Goal: Answer question/provide support: Share knowledge or assist other users

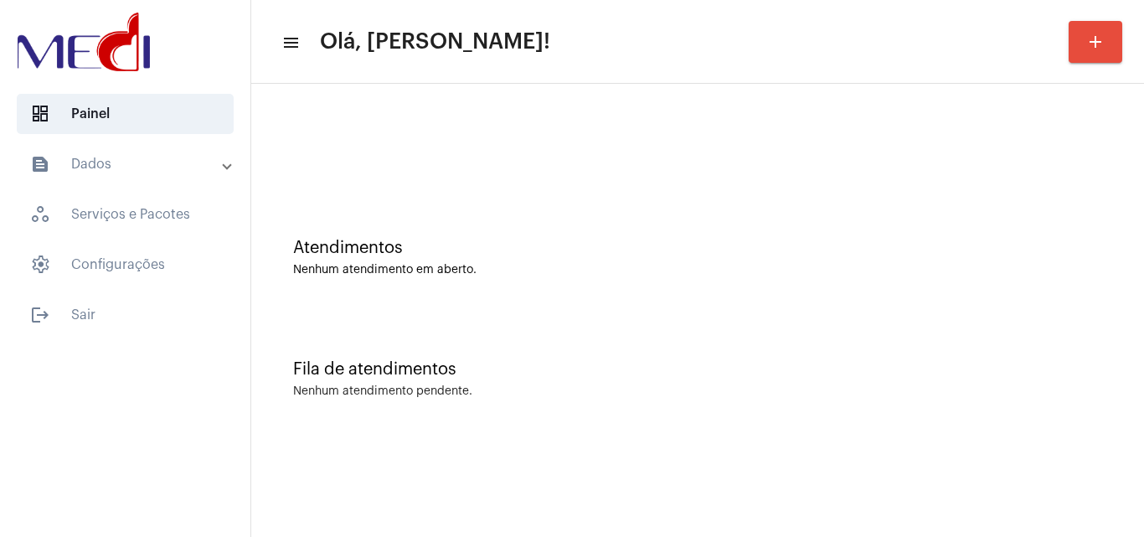
click at [437, 305] on div "Atendimentos Nenhum atendimento em aberto." at bounding box center [698, 248] width 876 height 121
click at [617, 308] on div "Atendimentos Nenhum atendimento em aberto." at bounding box center [698, 248] width 876 height 121
click at [565, 371] on div "Fila de atendimentos" at bounding box center [697, 369] width 809 height 18
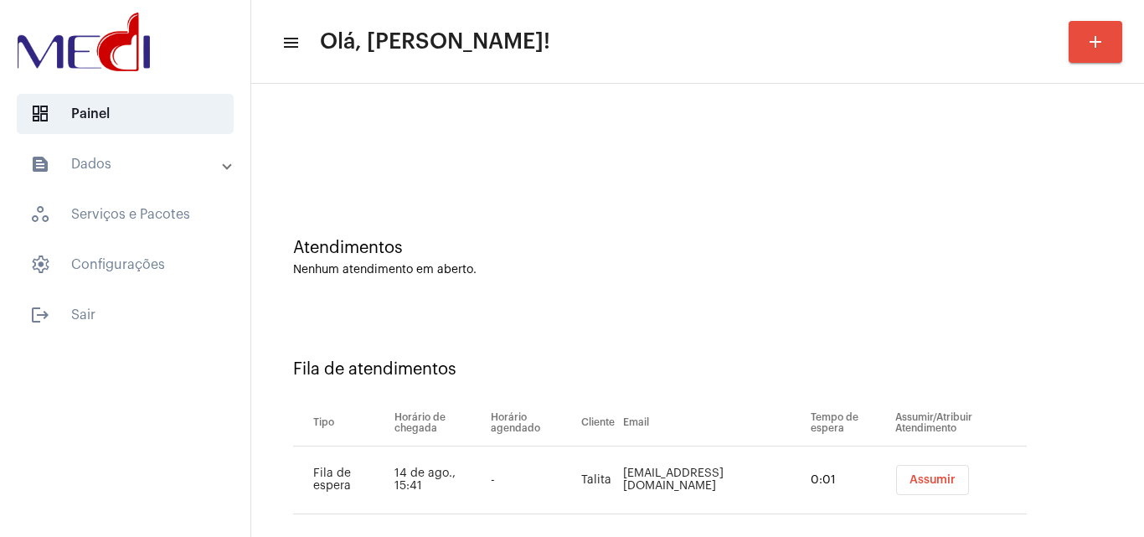
click at [925, 483] on span "Assumir" at bounding box center [933, 480] width 46 height 12
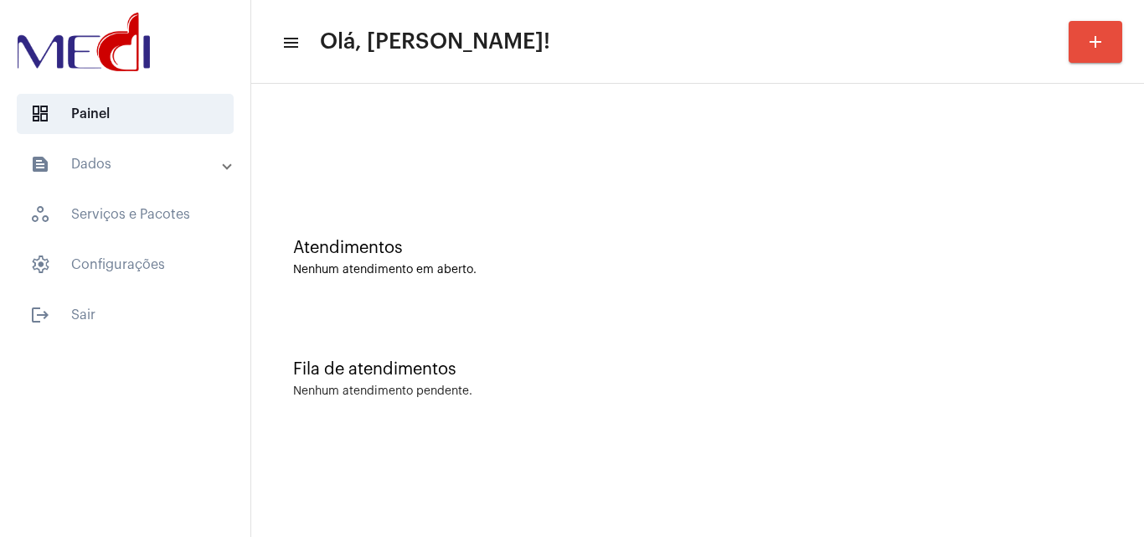
click at [858, 406] on div "Fila de atendimentos Nenhum atendimento pendente." at bounding box center [698, 370] width 876 height 121
click at [703, 389] on div "Nenhum atendimento pendente." at bounding box center [697, 391] width 809 height 13
click at [679, 374] on div "Fila de atendimentos" at bounding box center [697, 369] width 809 height 18
click at [511, 332] on div "Fila de atendimentos Nenhum atendimento pendente." at bounding box center [698, 370] width 876 height 121
click at [575, 317] on div "Fila de atendimentos Nenhum atendimento pendente." at bounding box center [698, 370] width 876 height 121
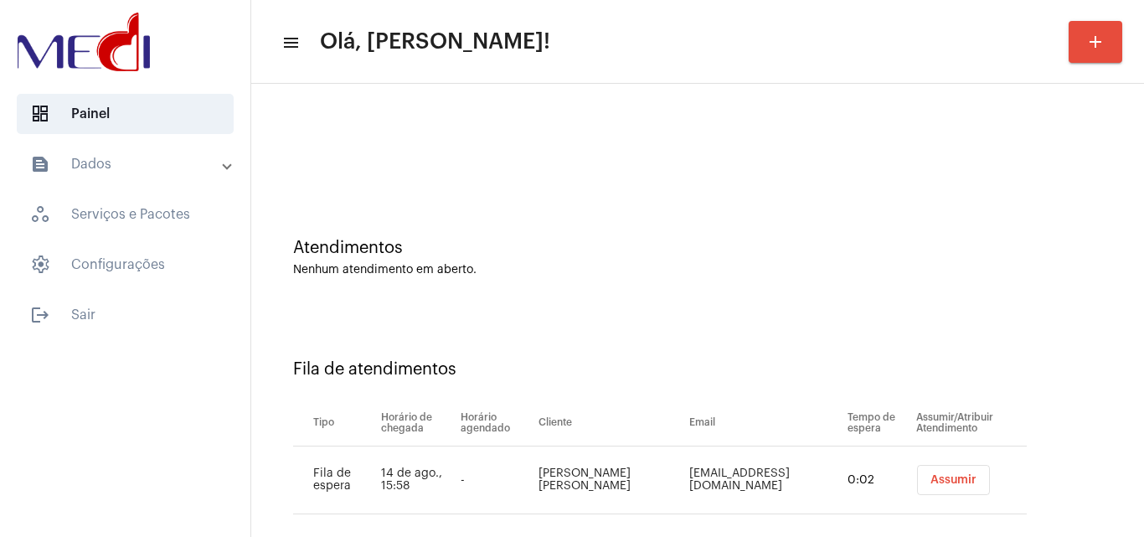
click at [936, 482] on span "Assumir" at bounding box center [954, 480] width 46 height 12
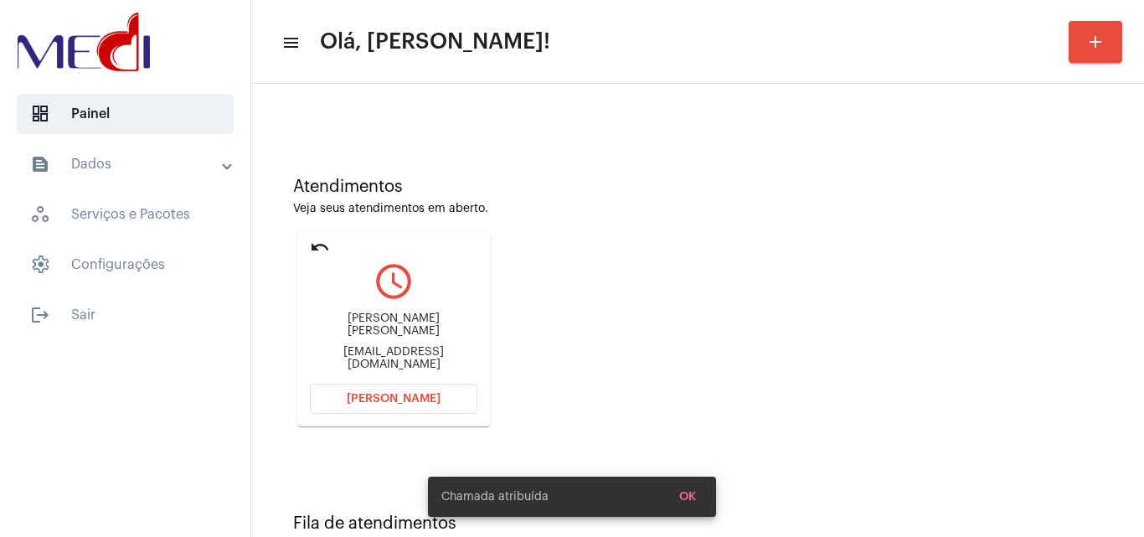
scroll to position [118, 0]
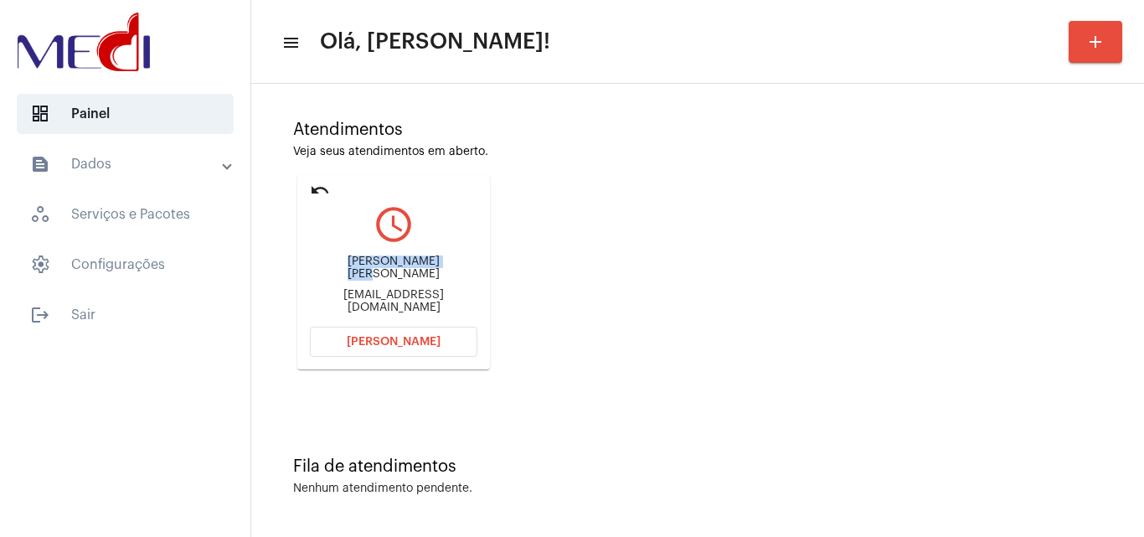
drag, startPoint x: 409, startPoint y: 262, endPoint x: 422, endPoint y: 260, distance: 13.5
click at [426, 263] on div "Guilherme de Melo Santos gmsantos.ars@gmail.com" at bounding box center [394, 284] width 168 height 75
copy div "Guilherme de Melo"
click at [405, 338] on span "Abrir Chamada" at bounding box center [394, 342] width 94 height 12
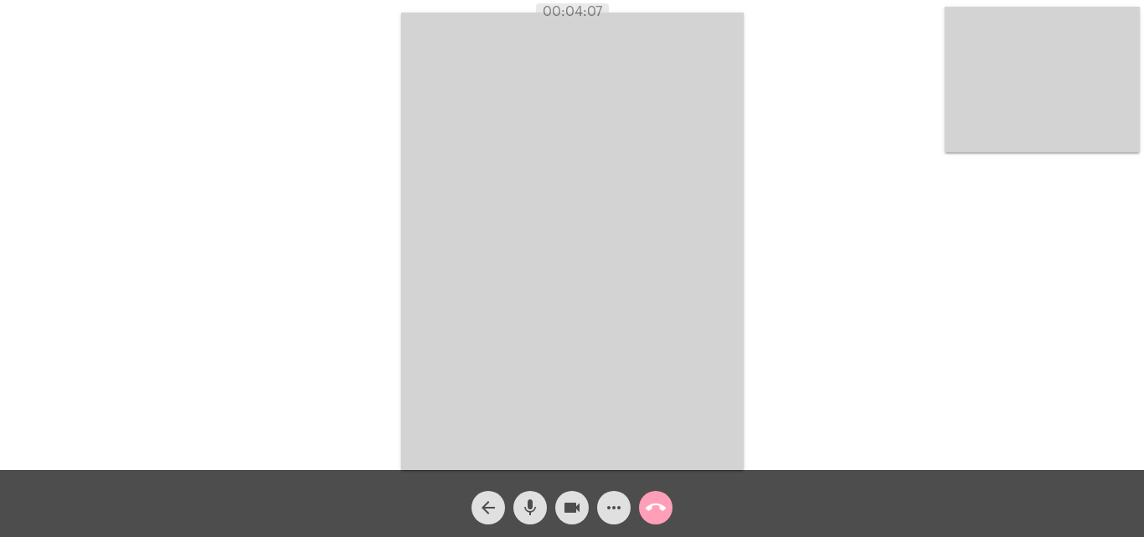
click at [657, 513] on mat-icon "call_end" at bounding box center [656, 507] width 20 height 20
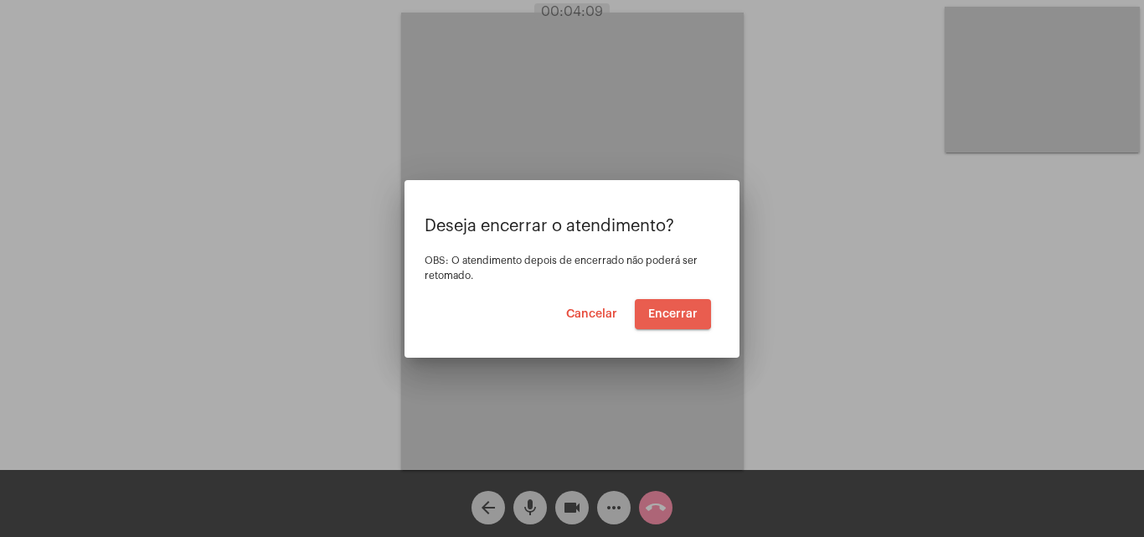
click at [663, 311] on span "Encerrar" at bounding box center [672, 314] width 49 height 12
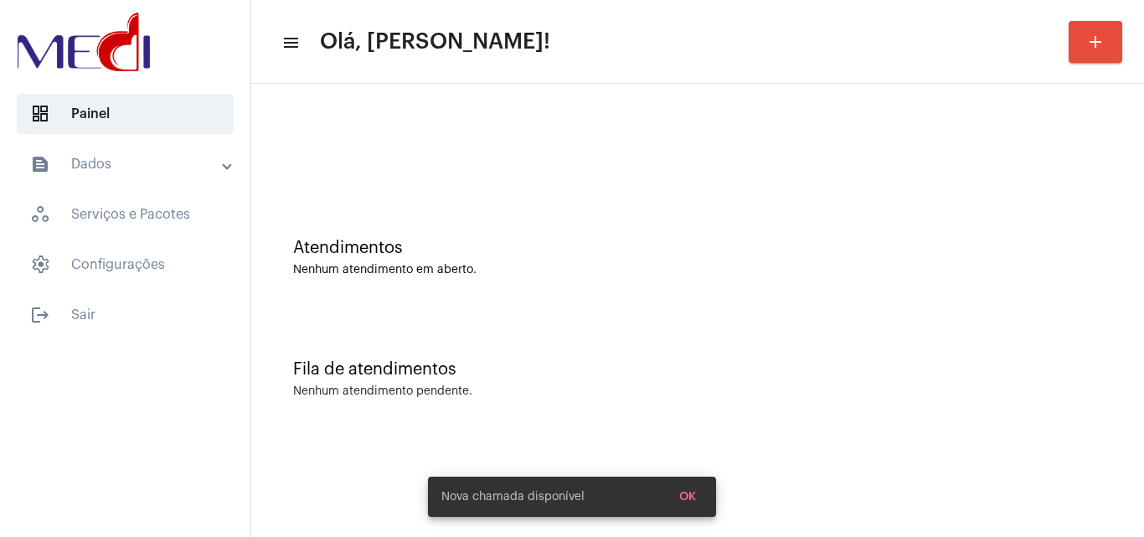
click at [646, 364] on div "Fila de atendimentos" at bounding box center [697, 369] width 809 height 18
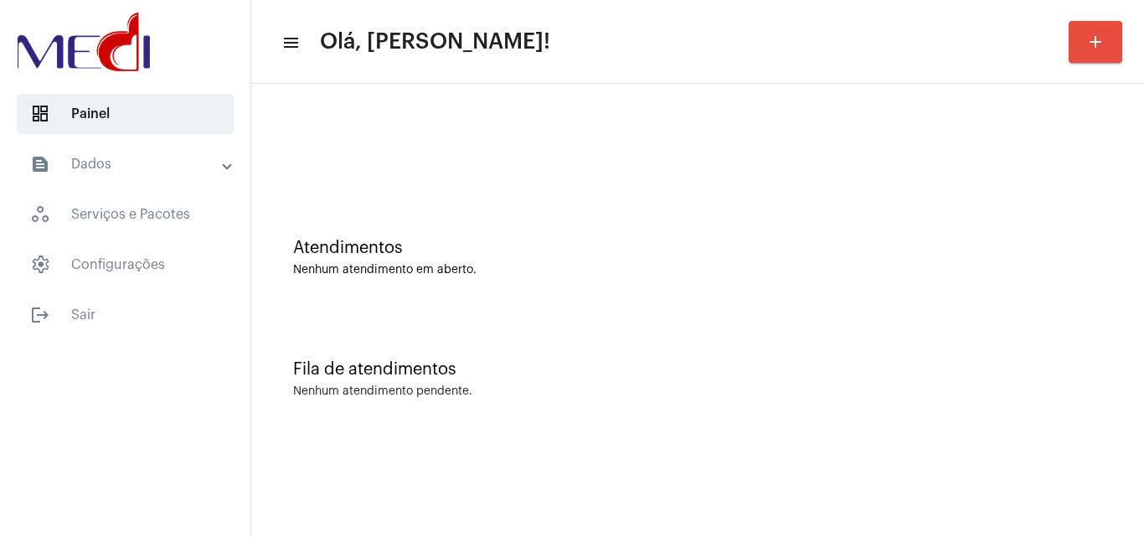
click at [616, 156] on div at bounding box center [698, 140] width 876 height 96
click at [585, 297] on div "Atendimentos Nenhum atendimento em aberto." at bounding box center [698, 248] width 876 height 121
click at [561, 325] on div "Fila de atendimentos Nenhum atendimento pendente." at bounding box center [698, 370] width 876 height 121
click at [715, 372] on div "Fila de atendimentos" at bounding box center [697, 369] width 809 height 18
